Goal: Task Accomplishment & Management: Use online tool/utility

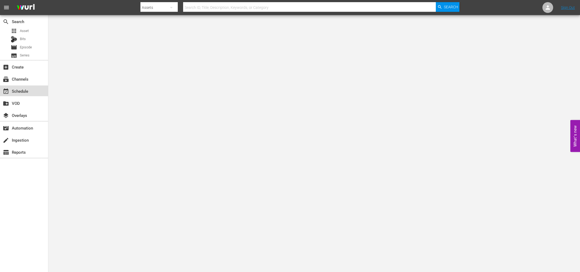
click at [19, 94] on div "event_available Schedule" at bounding box center [24, 90] width 48 height 11
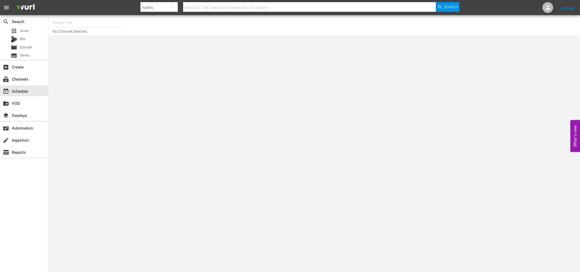
click at [74, 25] on input "text" at bounding box center [87, 22] width 69 height 13
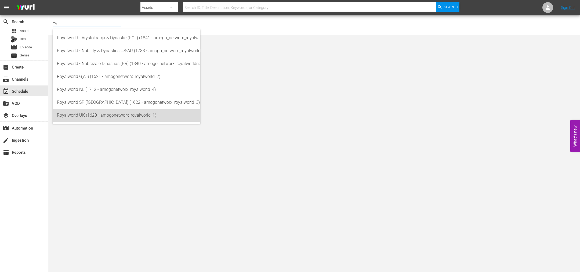
click at [120, 118] on div "Royalworld UK (1620 - amogonetworx_royalworld_1)" at bounding box center [126, 115] width 139 height 13
type input "Royalworld UK (1620 - amogonetworx_royalworld_1)"
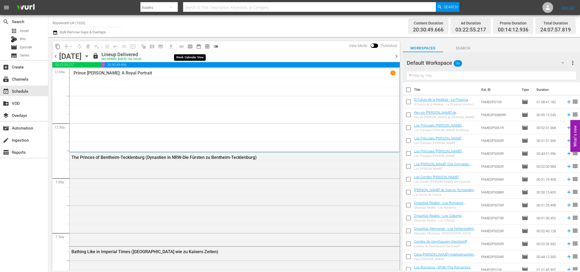
click at [191, 48] on span "calendar_view_week_outlined" at bounding box center [189, 46] width 5 height 5
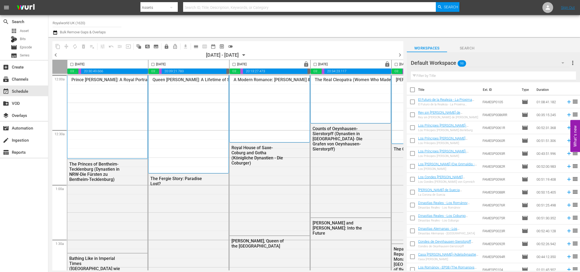
scroll to position [40, 0]
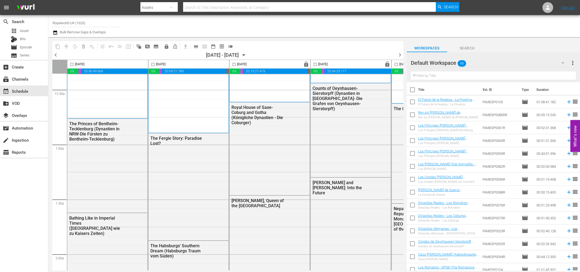
click at [54, 54] on span "chevron_left" at bounding box center [55, 55] width 7 height 7
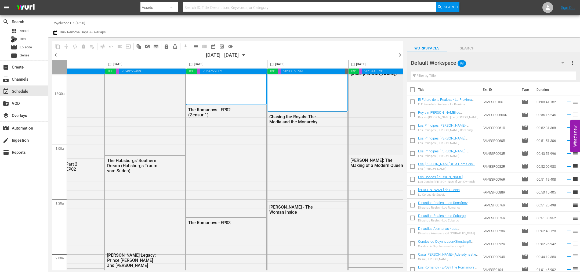
scroll to position [40, 166]
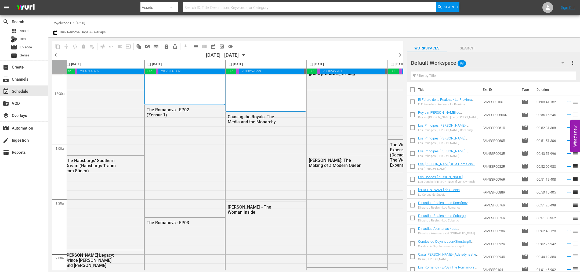
click at [391, 62] on input "checkbox" at bounding box center [392, 65] width 6 height 6
checkbox input "true"
click at [60, 45] on span "content_copy" at bounding box center [57, 46] width 5 height 5
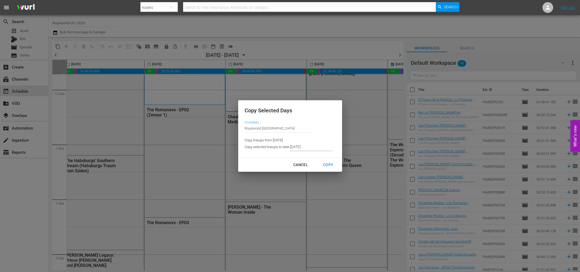
click at [308, 147] on input "[DATE]" at bounding box center [311, 147] width 42 height 8
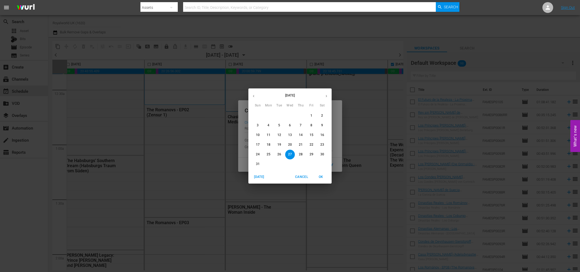
click at [328, 96] on icon "button" at bounding box center [326, 96] width 4 height 4
click at [267, 114] on span "1" at bounding box center [269, 115] width 10 height 5
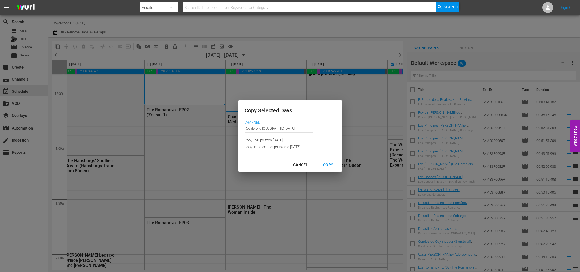
click at [330, 162] on div "Copy" at bounding box center [328, 164] width 19 height 7
type input "[DATE]"
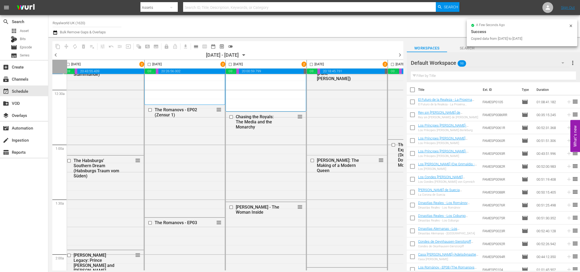
checkbox input "false"
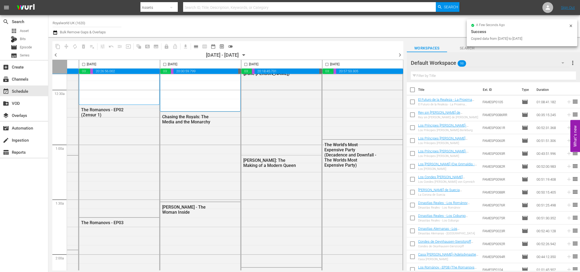
click at [400, 54] on span "chevron_right" at bounding box center [400, 55] width 7 height 7
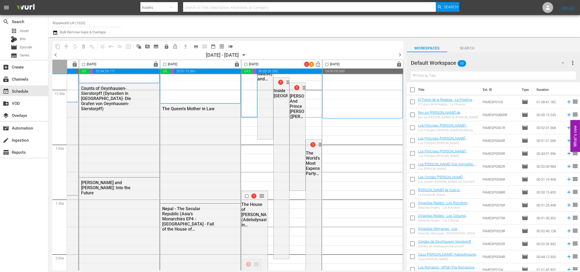
scroll to position [40, 0]
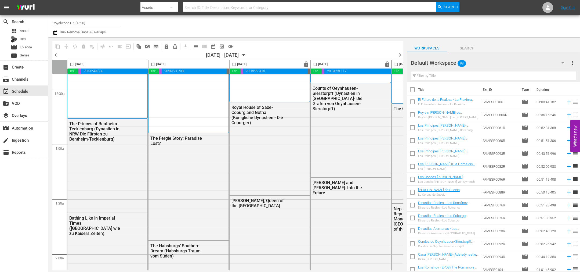
click at [71, 64] on input "checkbox" at bounding box center [72, 65] width 6 height 6
checkbox input "true"
click at [56, 45] on span "content_copy" at bounding box center [57, 46] width 5 height 5
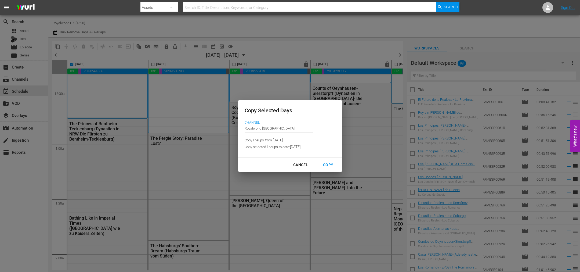
click at [300, 147] on input "[DATE]" at bounding box center [311, 147] width 42 height 8
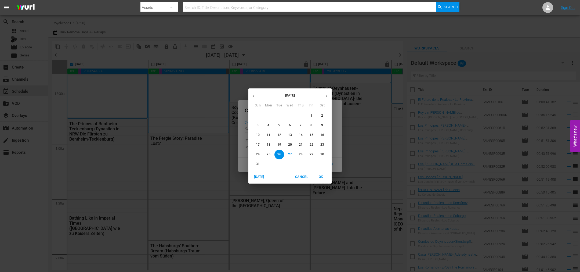
click at [326, 93] on button "button" at bounding box center [326, 96] width 10 height 10
click at [276, 114] on span "2" at bounding box center [279, 115] width 10 height 5
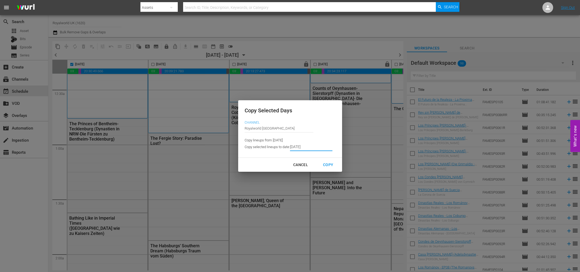
click at [329, 166] on div "Copy" at bounding box center [328, 164] width 19 height 7
type input "[DATE]"
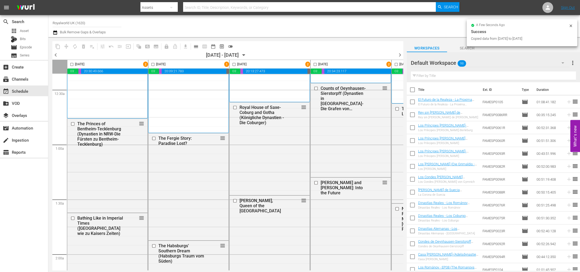
checkbox input "false"
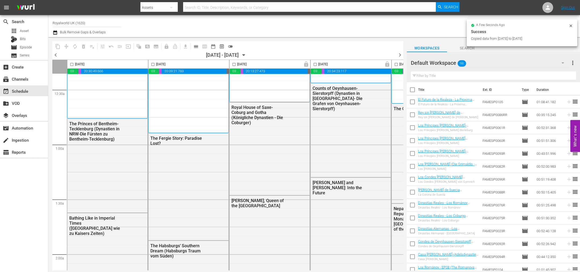
click at [154, 65] on input "checkbox" at bounding box center [153, 65] width 6 height 6
checkbox input "true"
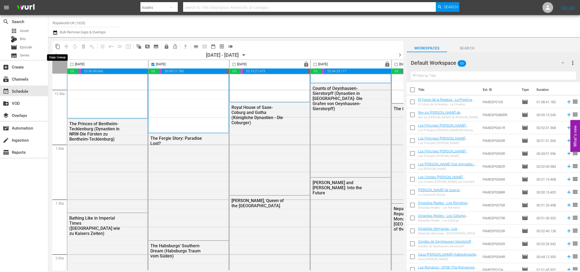
click at [59, 45] on span "content_copy" at bounding box center [57, 46] width 5 height 5
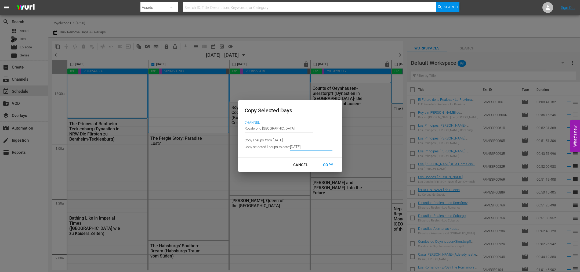
click at [302, 143] on input "[DATE]" at bounding box center [311, 147] width 42 height 8
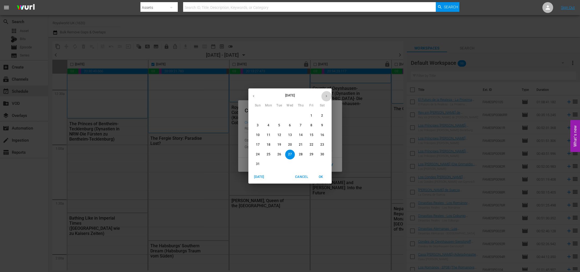
click at [328, 97] on icon "button" at bounding box center [326, 96] width 4 height 4
click at [287, 115] on span "3" at bounding box center [290, 115] width 10 height 5
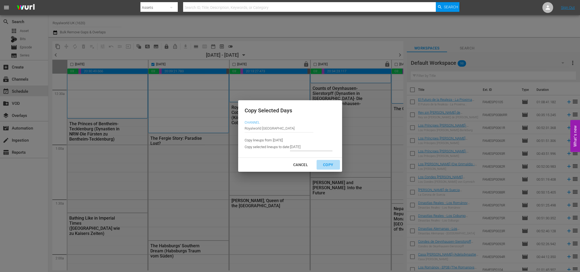
click at [334, 164] on div "Copy" at bounding box center [328, 164] width 19 height 7
type input "[DATE]"
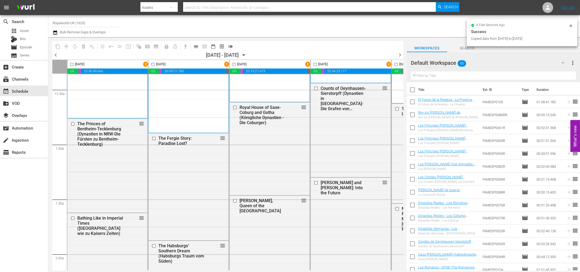
checkbox input "false"
click at [234, 64] on input "checkbox" at bounding box center [234, 65] width 6 height 6
checkbox input "true"
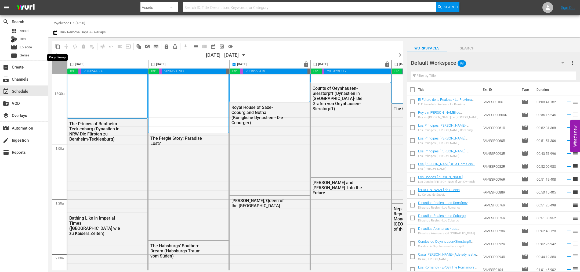
click at [58, 47] on span "content_copy" at bounding box center [57, 46] width 5 height 5
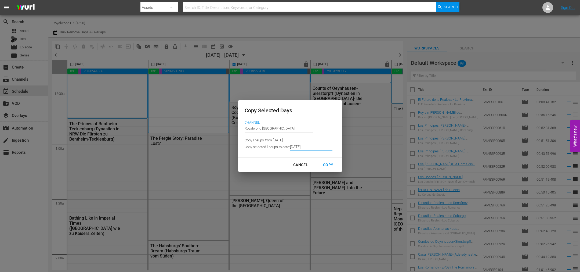
click at [307, 145] on input "[DATE]" at bounding box center [311, 147] width 42 height 8
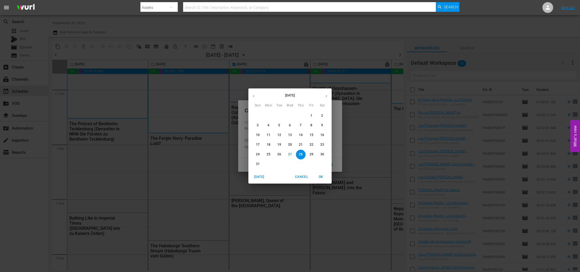
click at [328, 94] on icon "button" at bounding box center [326, 96] width 4 height 4
click at [301, 115] on p "4" at bounding box center [301, 115] width 2 height 5
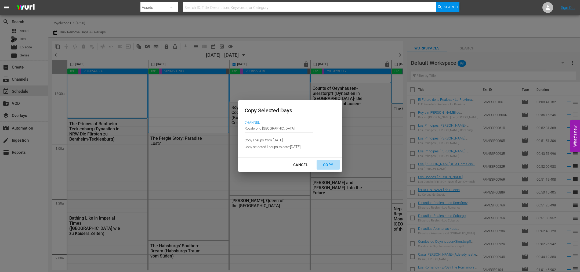
click at [329, 165] on div "Copy" at bounding box center [328, 164] width 19 height 7
type input "[DATE]"
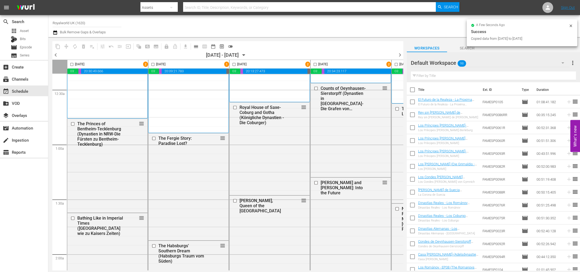
checkbox input "false"
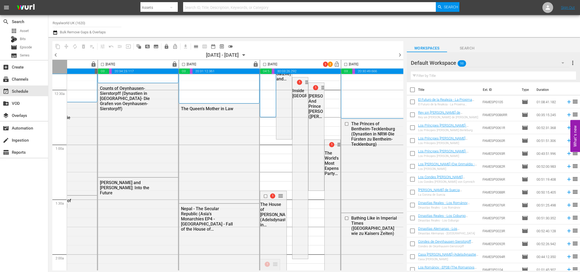
scroll to position [40, 233]
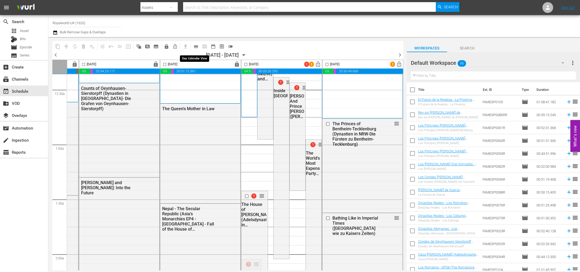
click at [198, 47] on span "calendar_view_day_outlined" at bounding box center [195, 46] width 5 height 5
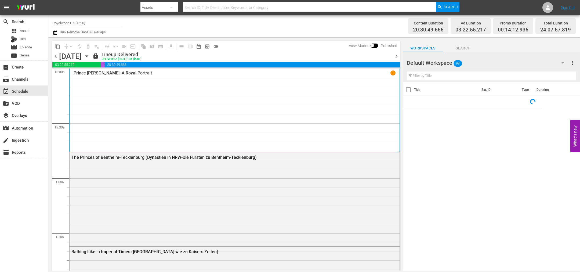
click at [397, 52] on div "chevron_left [DATE] [DATE] lock Lineup Delivered DELIVERED: [DATE] 10a (local) …" at bounding box center [225, 57] width 347 height 10
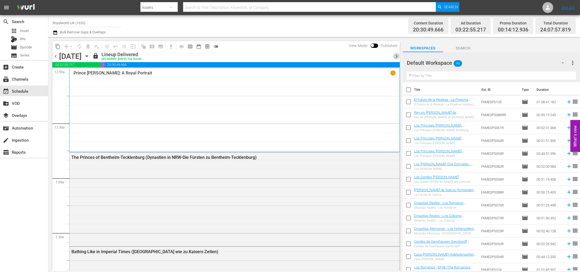
click at [395, 57] on span "chevron_right" at bounding box center [396, 56] width 7 height 7
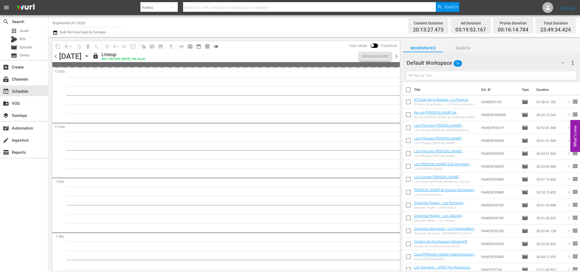
click at [395, 57] on span "chevron_right" at bounding box center [396, 56] width 7 height 7
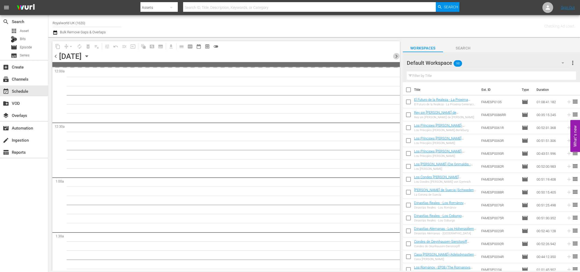
click at [395, 57] on span "chevron_right" at bounding box center [396, 56] width 7 height 7
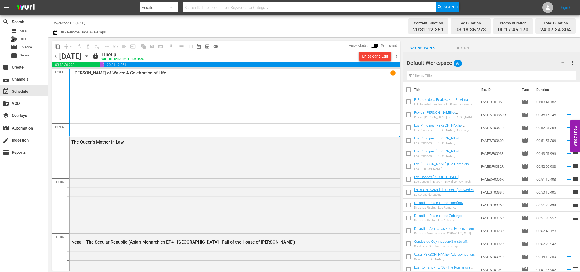
click at [397, 56] on span "chevron_right" at bounding box center [396, 56] width 7 height 7
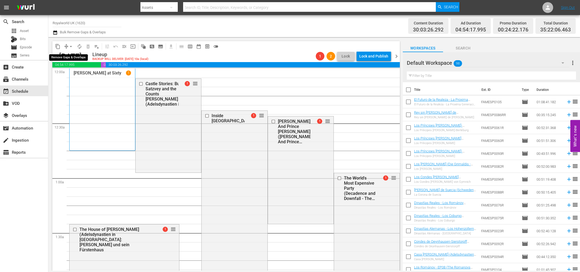
click at [72, 44] on span "arrow_drop_down" at bounding box center [70, 46] width 5 height 5
click at [73, 73] on li "Align to End of Previous Day" at bounding box center [71, 74] width 56 height 9
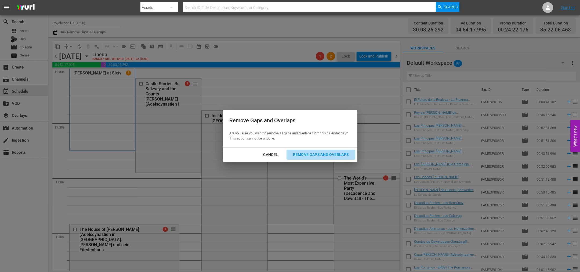
click at [310, 154] on div "Remove Gaps and Overlaps" at bounding box center [321, 154] width 64 height 7
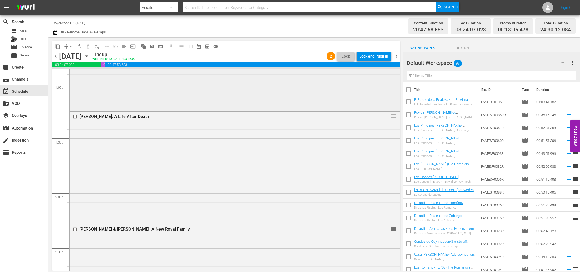
scroll to position [1410, 0]
click at [75, 116] on input "checkbox" at bounding box center [76, 116] width 6 height 5
click at [89, 44] on span "delete_forever_outlined" at bounding box center [87, 46] width 5 height 5
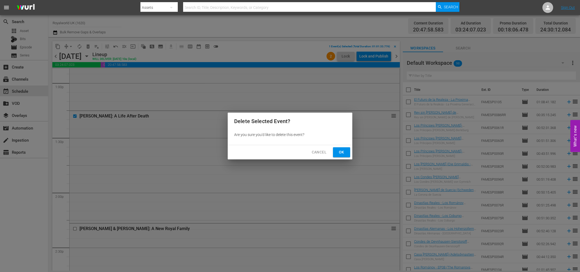
click at [340, 153] on span "Ok" at bounding box center [341, 152] width 9 height 7
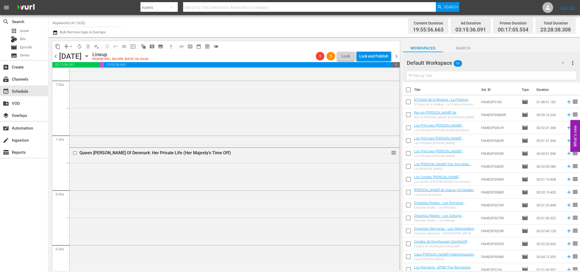
scroll to position [710, 0]
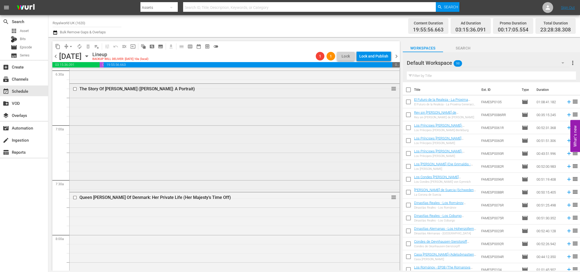
click at [76, 89] on input "checkbox" at bounding box center [76, 89] width 6 height 5
click at [89, 48] on span "delete_forever_outlined" at bounding box center [87, 46] width 5 height 5
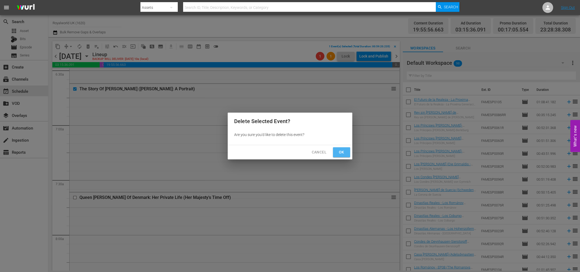
click at [337, 151] on span "Ok" at bounding box center [341, 152] width 9 height 7
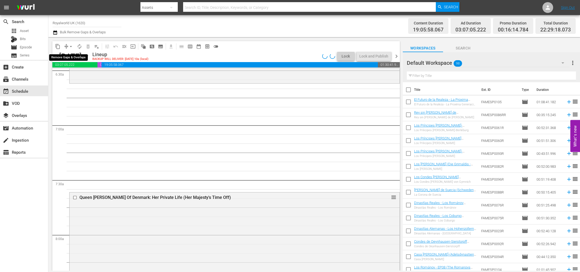
click at [71, 47] on span "arrow_drop_down" at bounding box center [70, 46] width 5 height 5
click at [73, 77] on li "Align to End of Previous Day" at bounding box center [71, 74] width 56 height 9
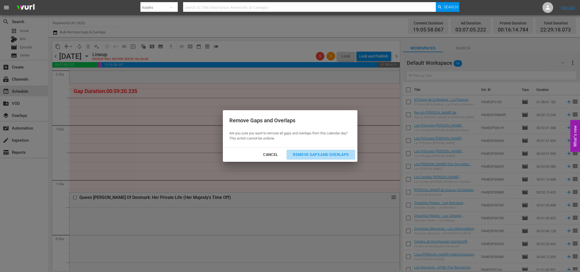
click at [313, 154] on div "Remove Gaps and Overlaps" at bounding box center [321, 154] width 64 height 7
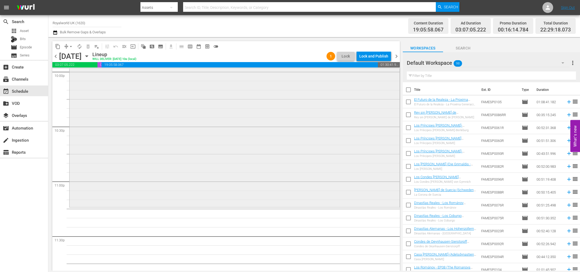
scroll to position [2427, 0]
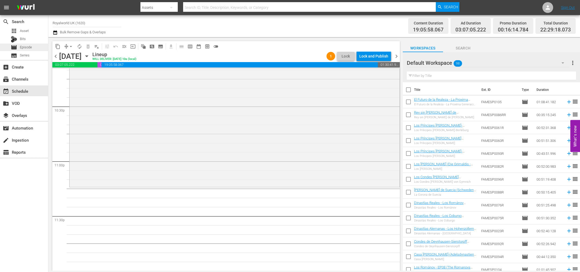
click at [21, 46] on span "Episode" at bounding box center [26, 47] width 12 height 5
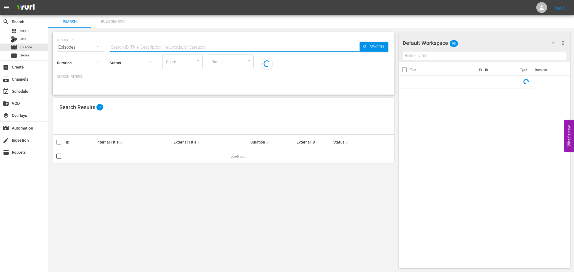
click at [130, 45] on input "text" at bounding box center [235, 47] width 250 height 13
paste input "Inside the Royal Firm"
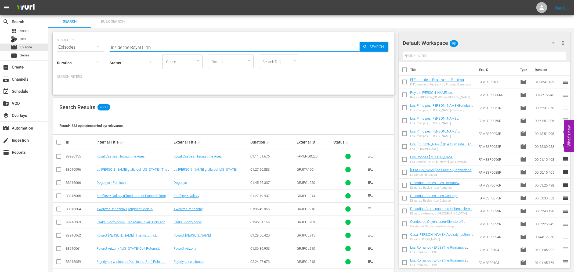
type input "Inside the Royal Firm"
click at [381, 46] on span "Search" at bounding box center [378, 47] width 21 height 10
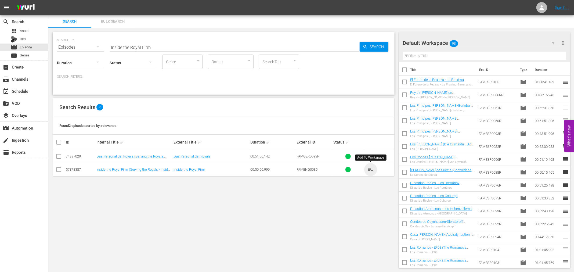
click at [372, 172] on span "playlist_add" at bounding box center [370, 169] width 6 height 6
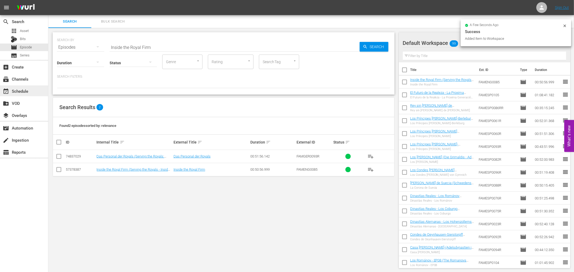
click at [11, 90] on div "event_available Schedule" at bounding box center [15, 90] width 30 height 5
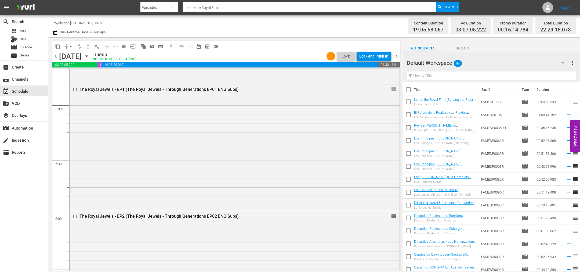
scroll to position [2427, 0]
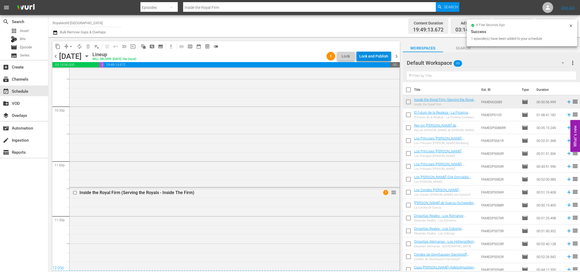
click at [375, 54] on div "Lock and Publish" at bounding box center [373, 56] width 29 height 10
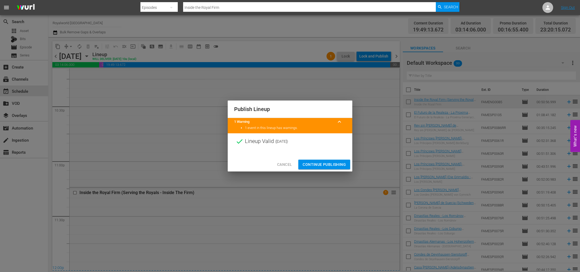
click at [321, 168] on button "Continue Publishing" at bounding box center [324, 165] width 52 height 10
